Goal: Task Accomplishment & Management: Manage account settings

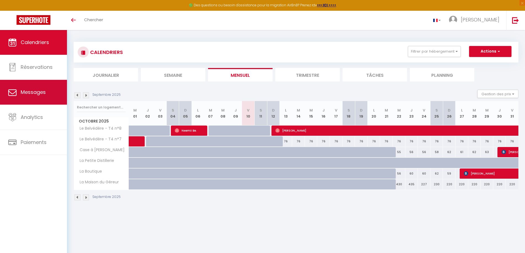
click at [26, 92] on span "Messages" at bounding box center [33, 92] width 25 height 7
select select "message"
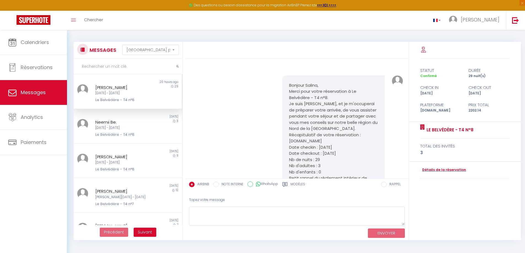
scroll to position [936, 0]
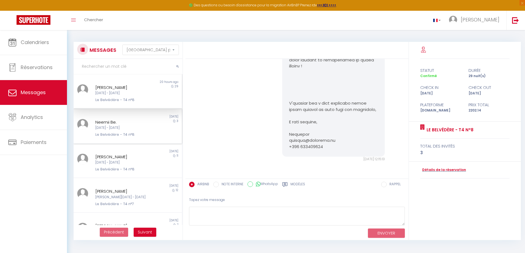
click at [134, 122] on div "Neemii Be." at bounding box center [123, 122] width 56 height 7
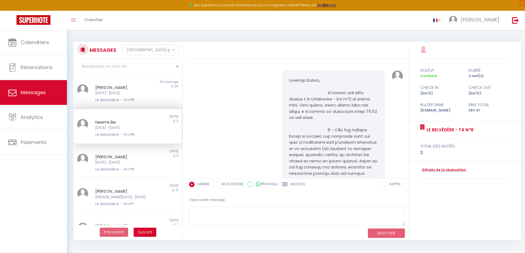
scroll to position [1946, 0]
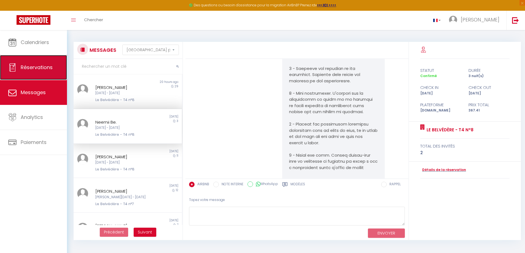
click at [28, 68] on span "Réservations" at bounding box center [37, 67] width 32 height 7
select select "not_cancelled"
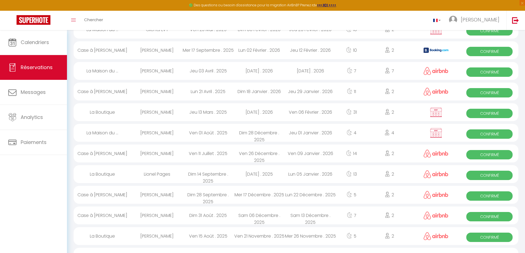
scroll to position [198, 0]
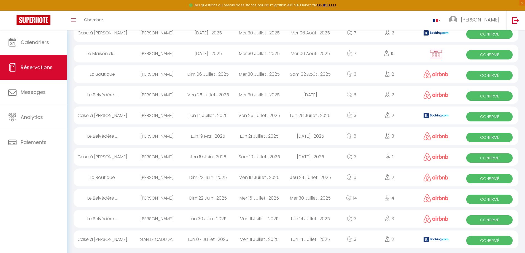
scroll to position [886, 0]
